Goal: Book appointment/travel/reservation

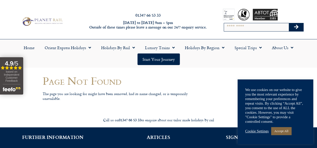
click at [288, 130] on link "Accept All" at bounding box center [281, 131] width 20 height 8
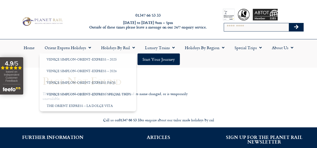
click at [200, 81] on body "01347 66 53 33 [DATE] to [DATE] 9am – 5pm Outside of these times please leave a…" at bounding box center [158, 134] width 317 height 268
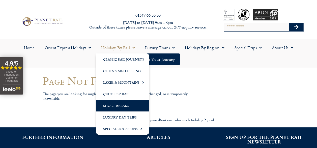
click at [134, 107] on link "Short Breaks" at bounding box center [122, 106] width 53 height 12
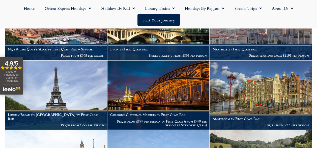
scroll to position [783, 0]
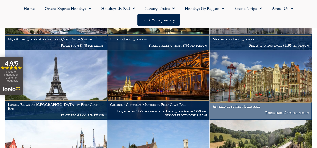
click at [251, 108] on h1 "Amsterdam by First Class Rail" at bounding box center [260, 106] width 97 height 4
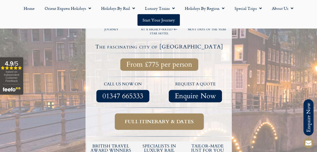
scroll to position [138, 0]
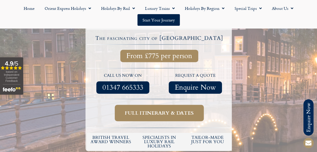
click at [153, 110] on span "Full itinerary & dates" at bounding box center [159, 113] width 69 height 6
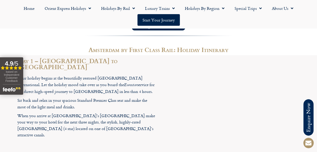
scroll to position [470, 0]
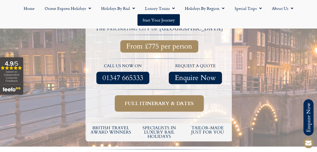
scroll to position [138, 0]
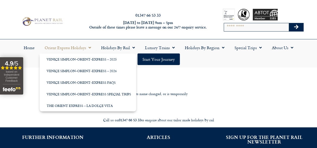
click at [74, 50] on link "Orient Express Holidays" at bounding box center [68, 48] width 56 height 12
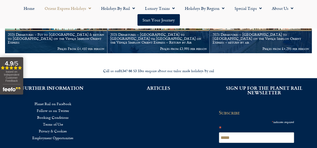
scroll to position [696, 0]
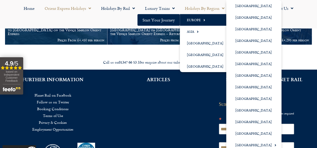
click at [194, 18] on link "Europe" at bounding box center [206, 20] width 53 height 12
